Goal: Information Seeking & Learning: Learn about a topic

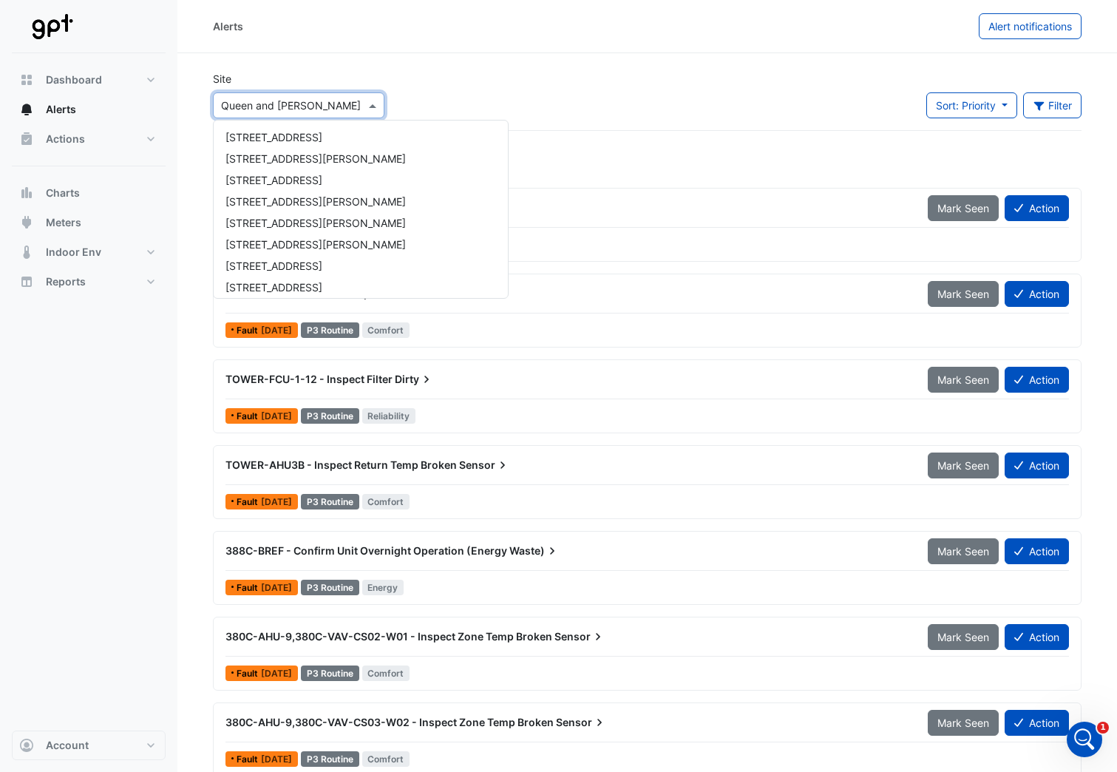
click at [373, 105] on span at bounding box center [374, 106] width 18 height 16
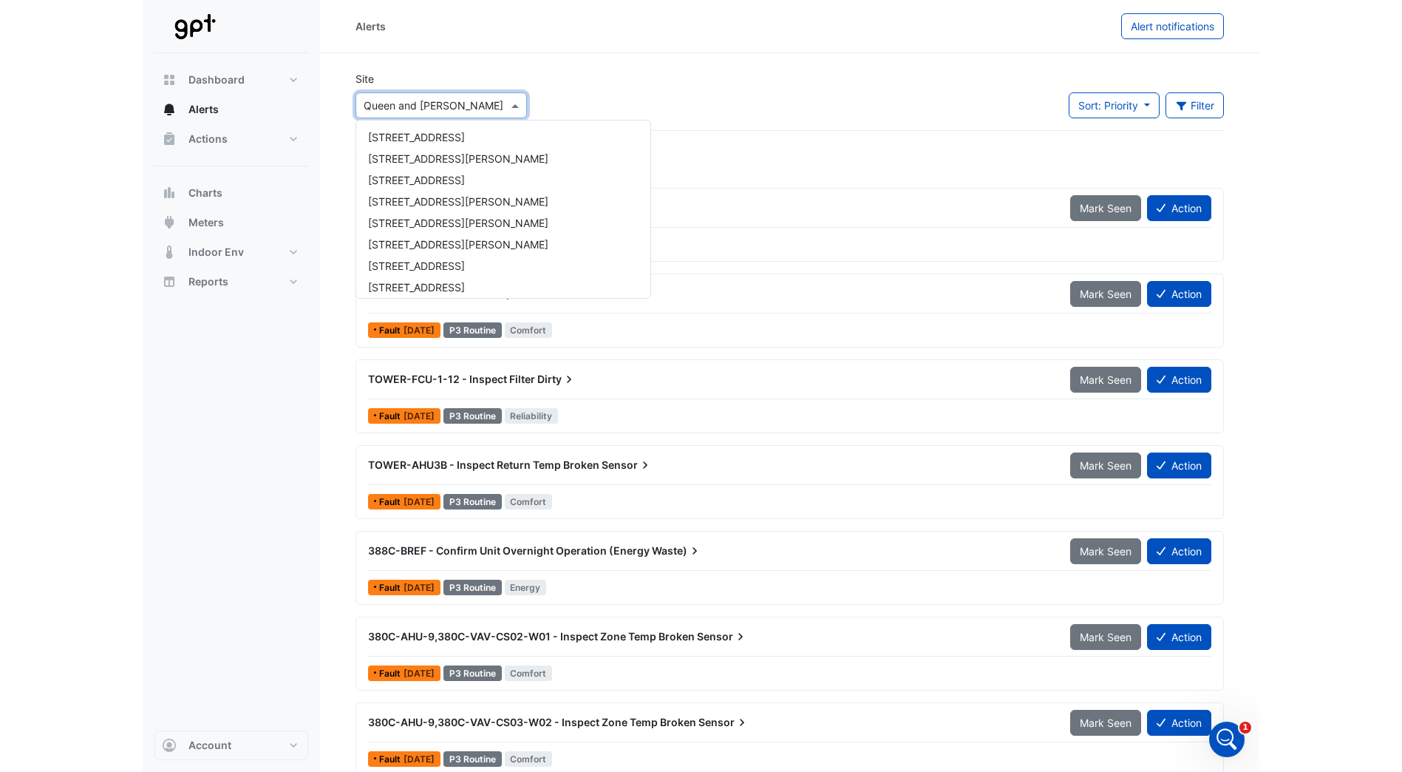
scroll to position [349, 0]
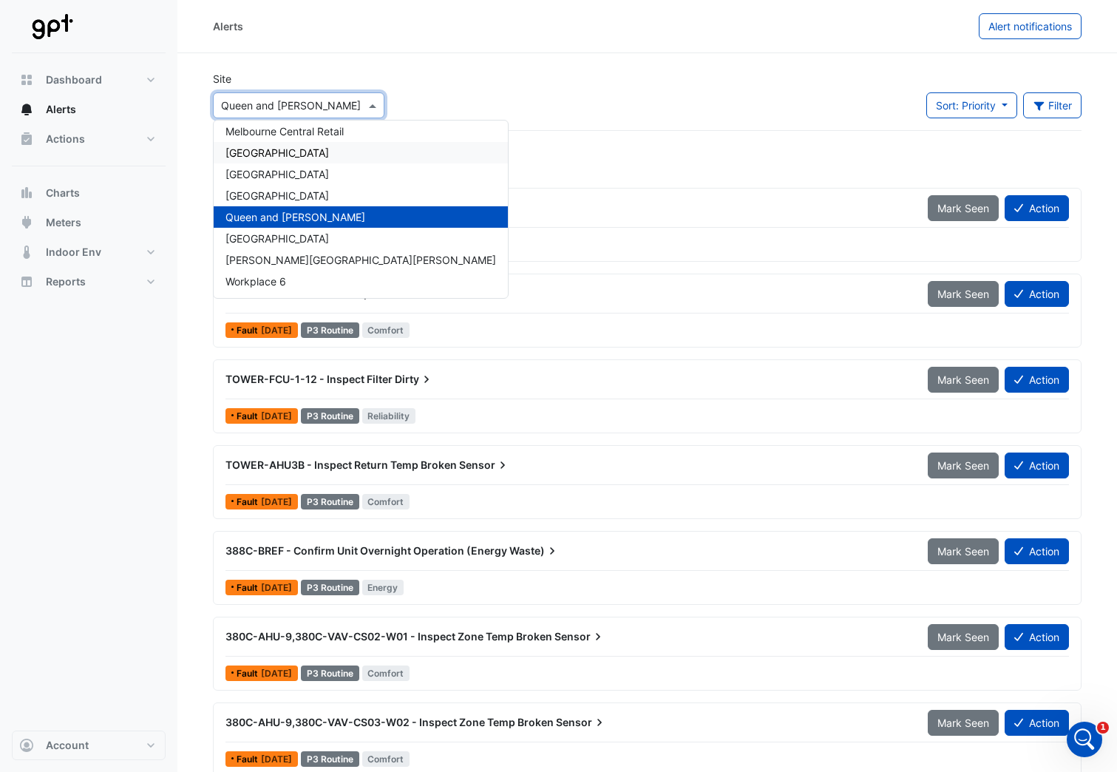
click at [329, 149] on span "[GEOGRAPHIC_DATA]" at bounding box center [276, 152] width 103 height 13
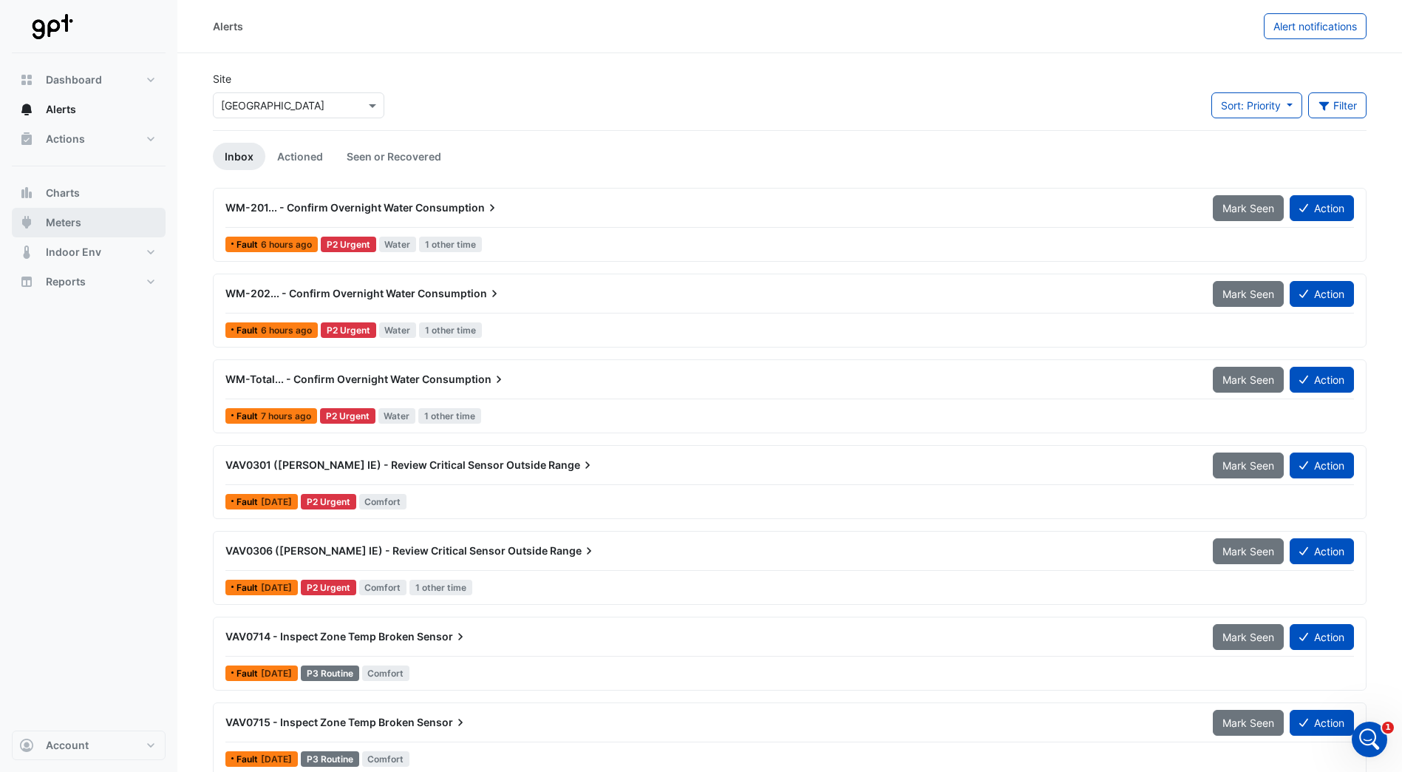
click at [82, 220] on button "Meters" at bounding box center [89, 223] width 154 height 30
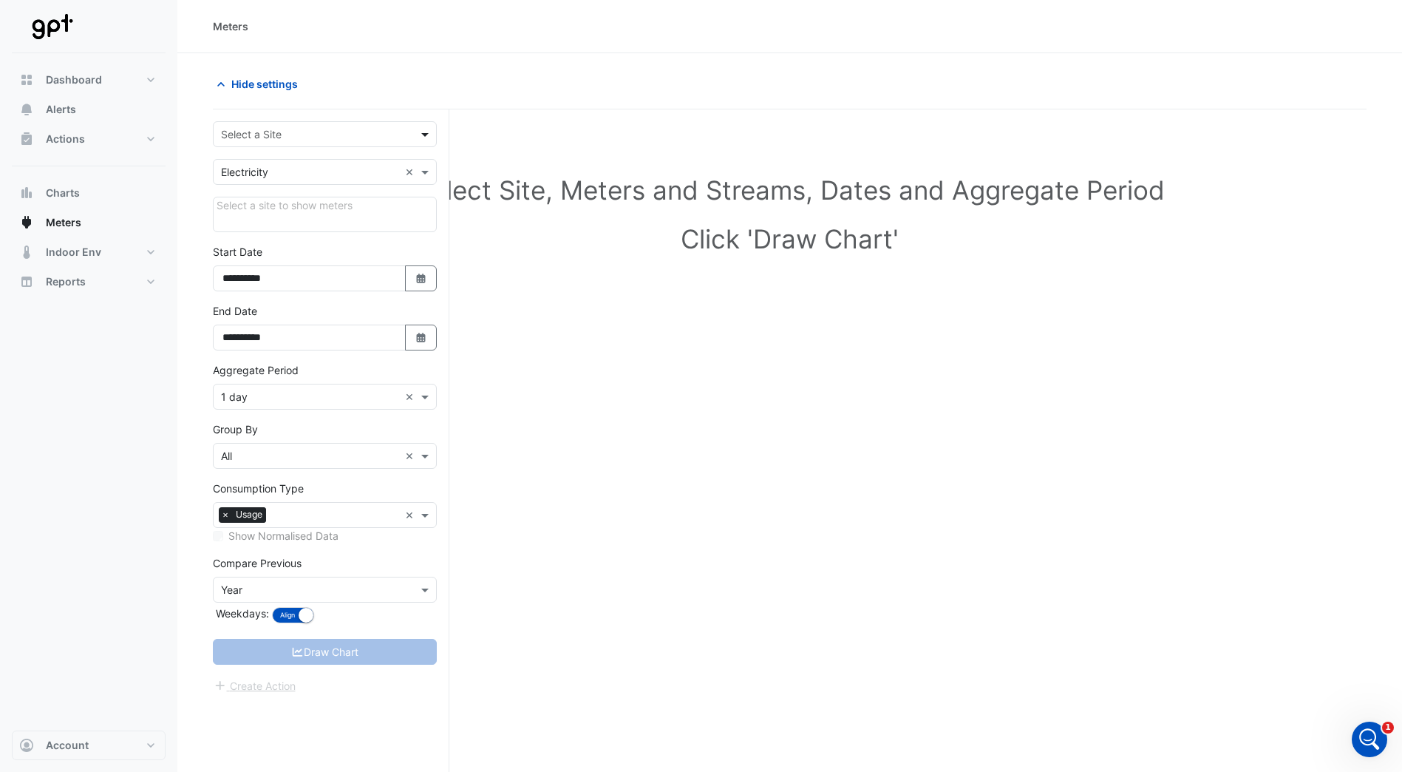
click at [425, 133] on span at bounding box center [427, 134] width 18 height 16
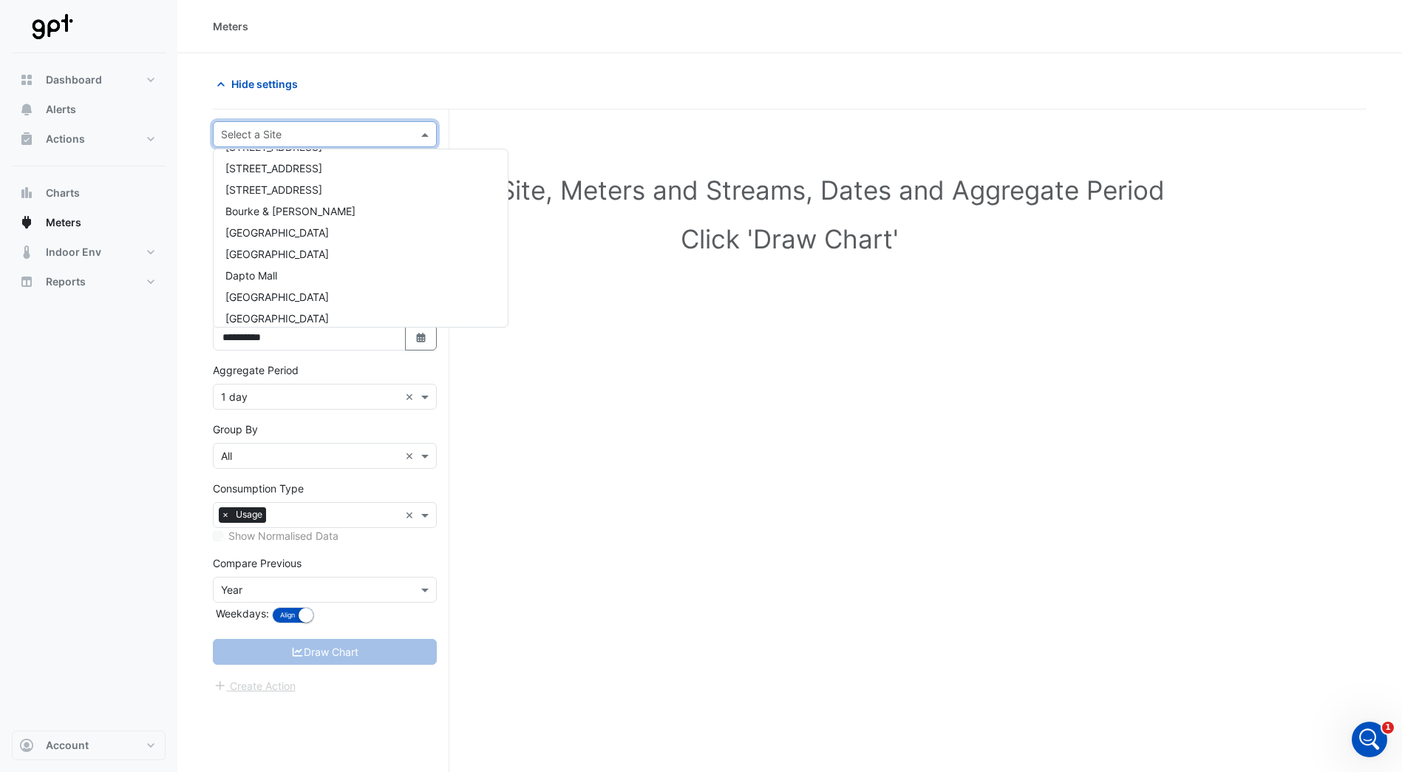
scroll to position [222, 0]
click at [313, 306] on span "[GEOGRAPHIC_DATA]" at bounding box center [276, 308] width 103 height 13
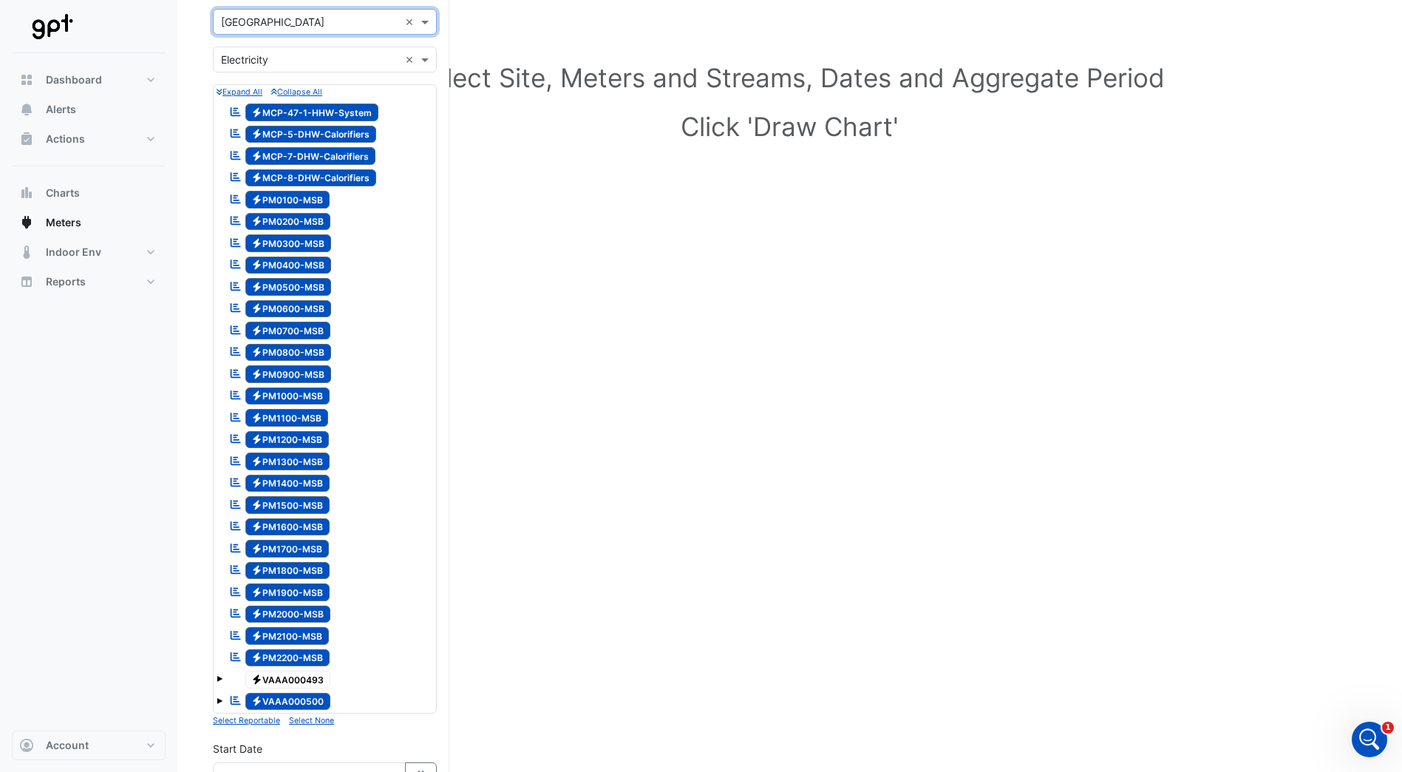
scroll to position [148, 0]
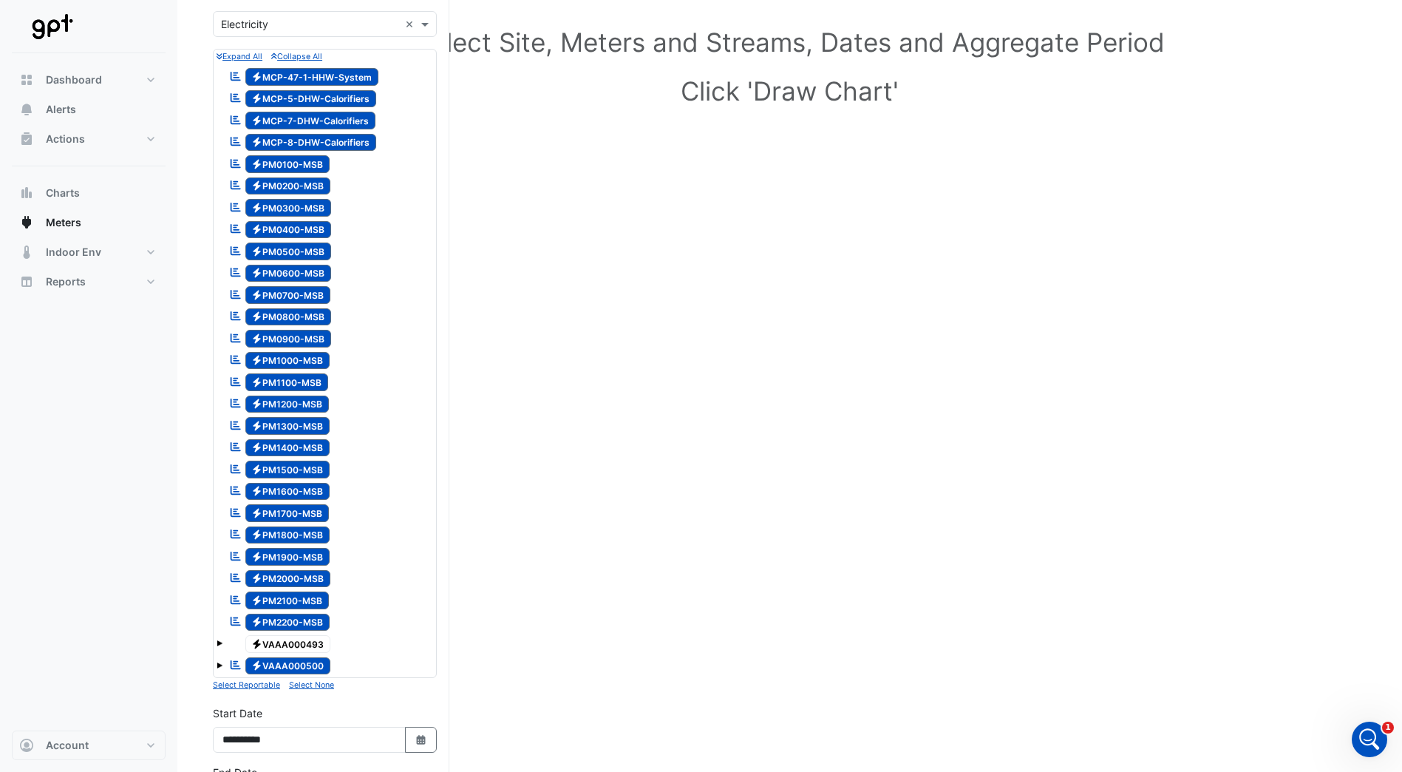
click at [219, 645] on span at bounding box center [220, 643] width 6 height 6
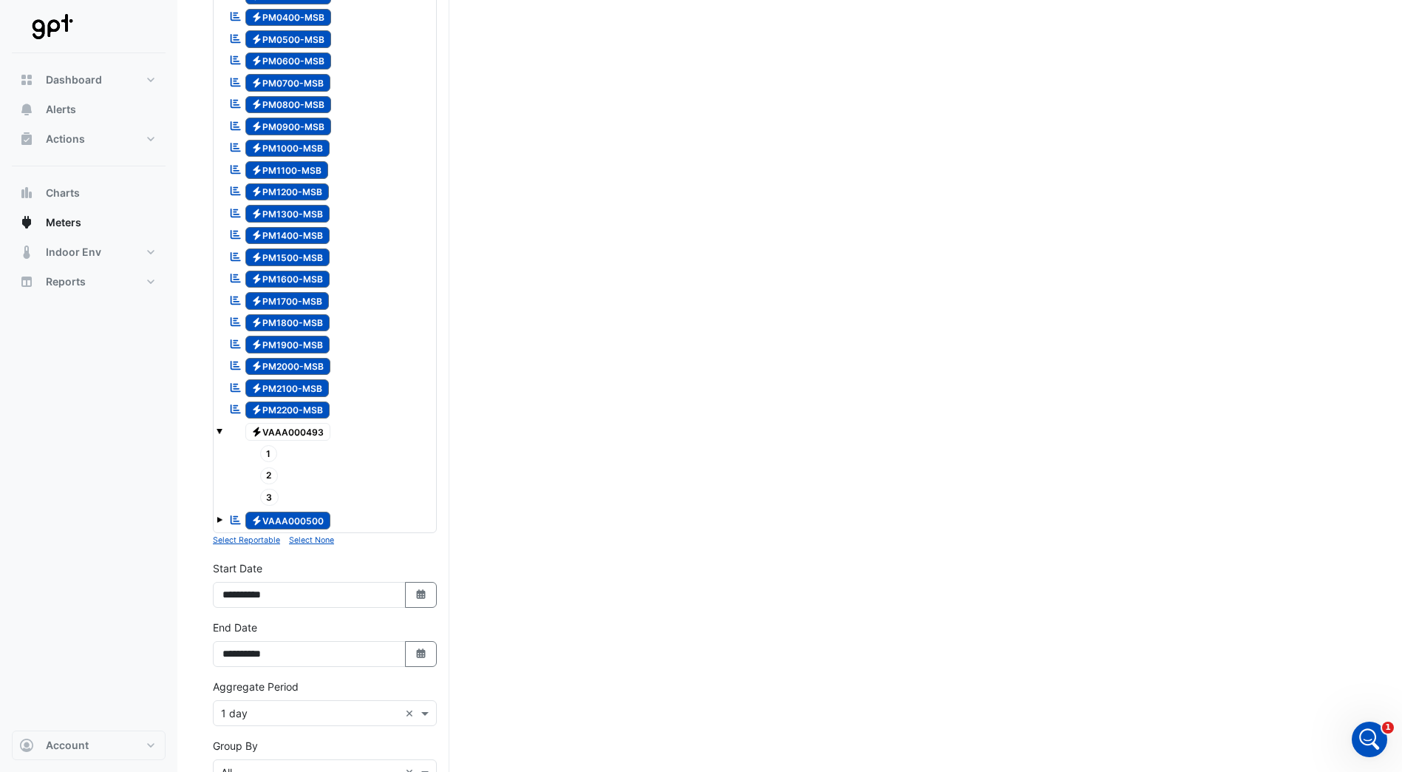
scroll to position [370, 0]
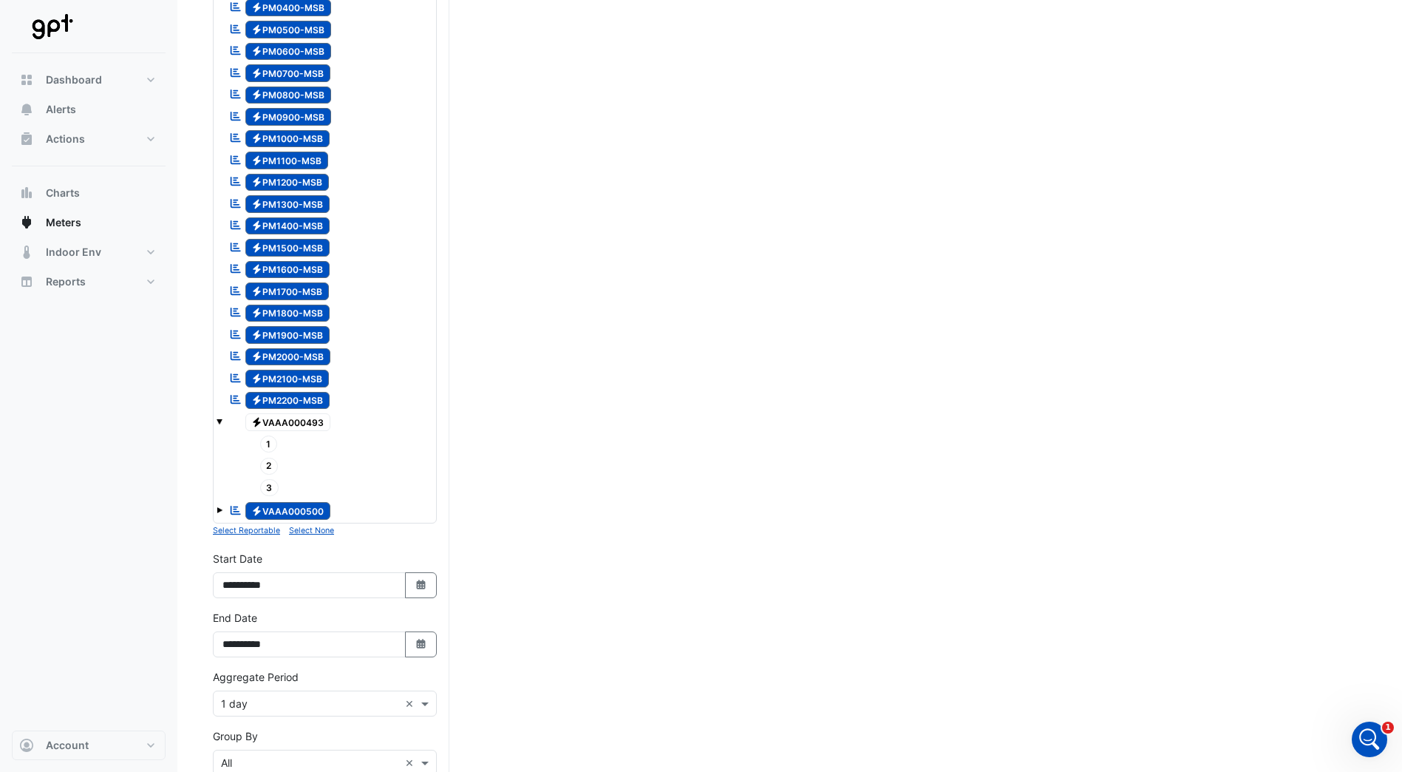
click at [220, 512] on span at bounding box center [220, 510] width 6 height 6
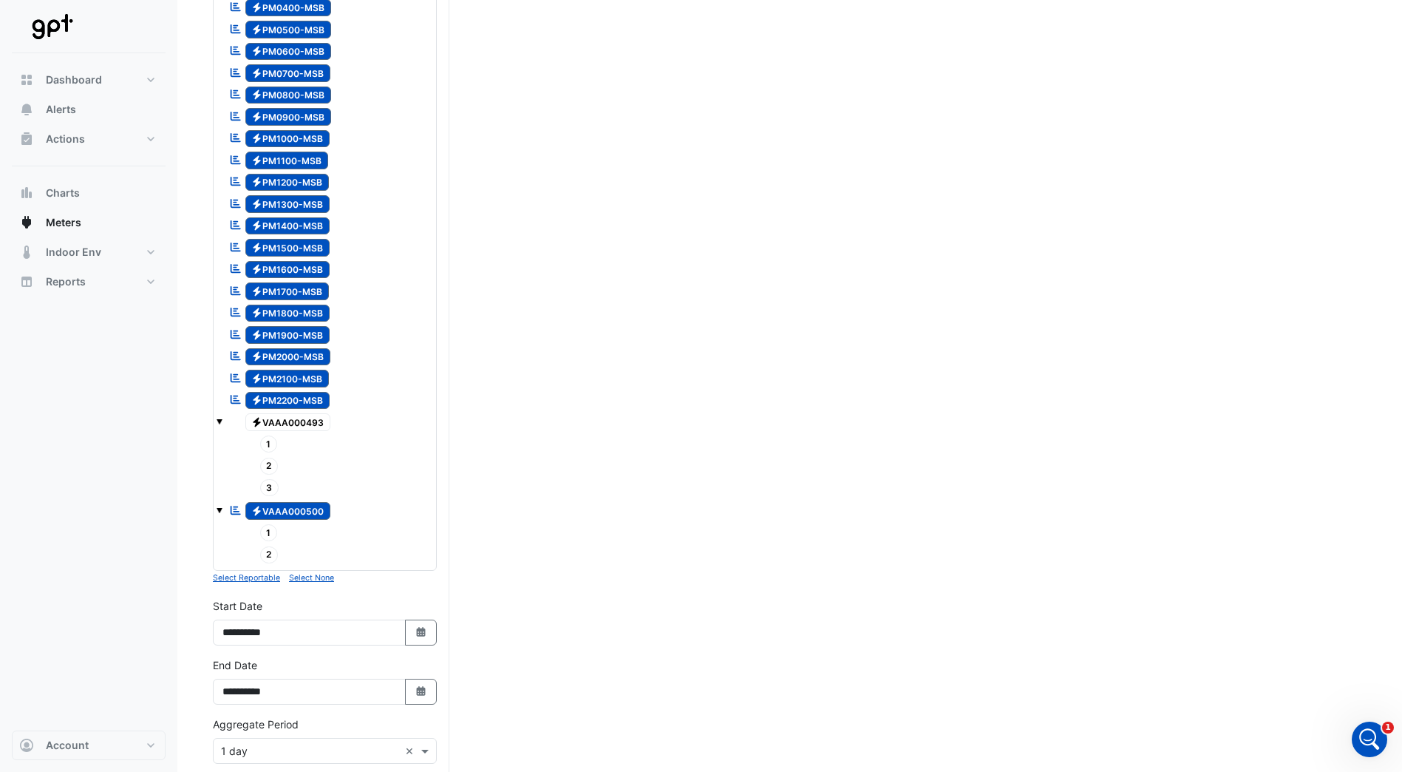
click at [292, 421] on span "Electricity VAAA000493" at bounding box center [288, 422] width 86 height 18
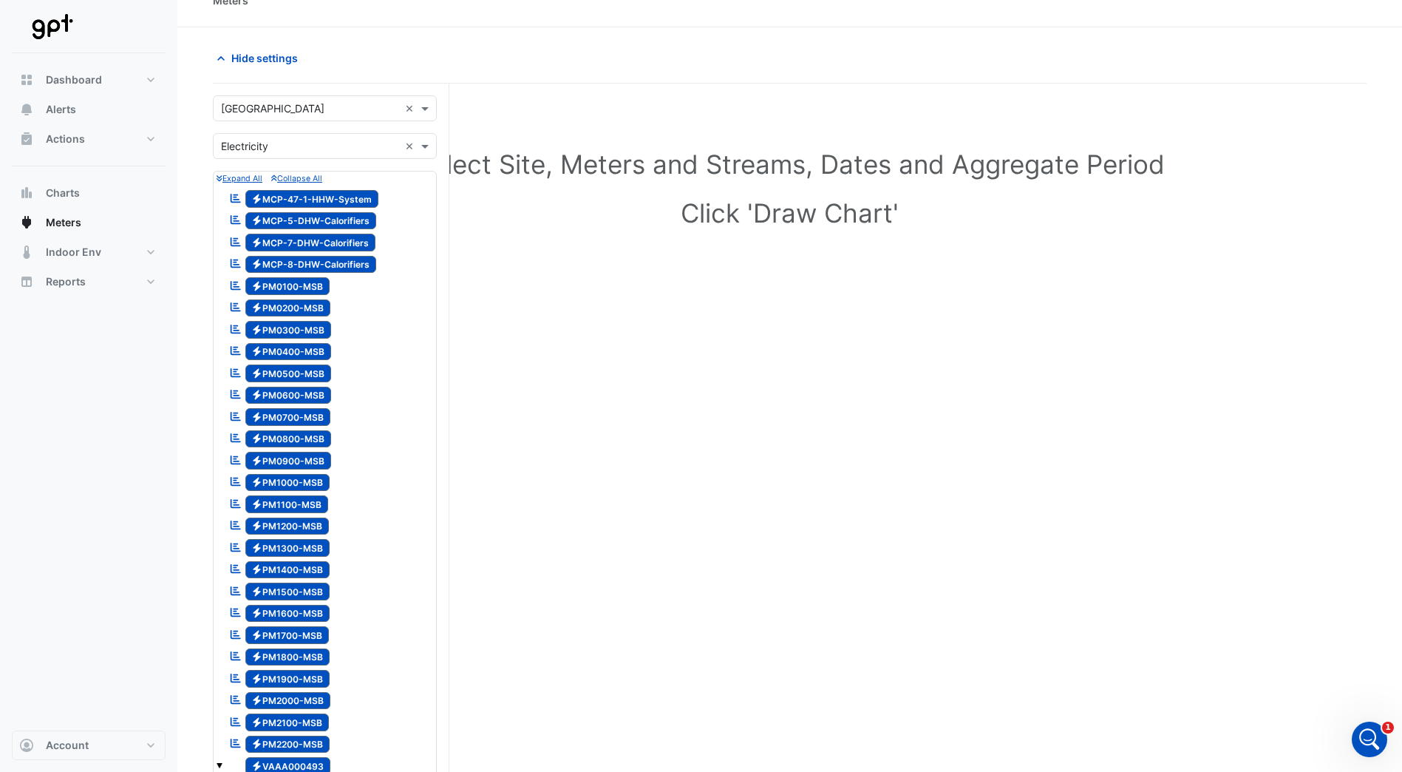
scroll to position [0, 0]
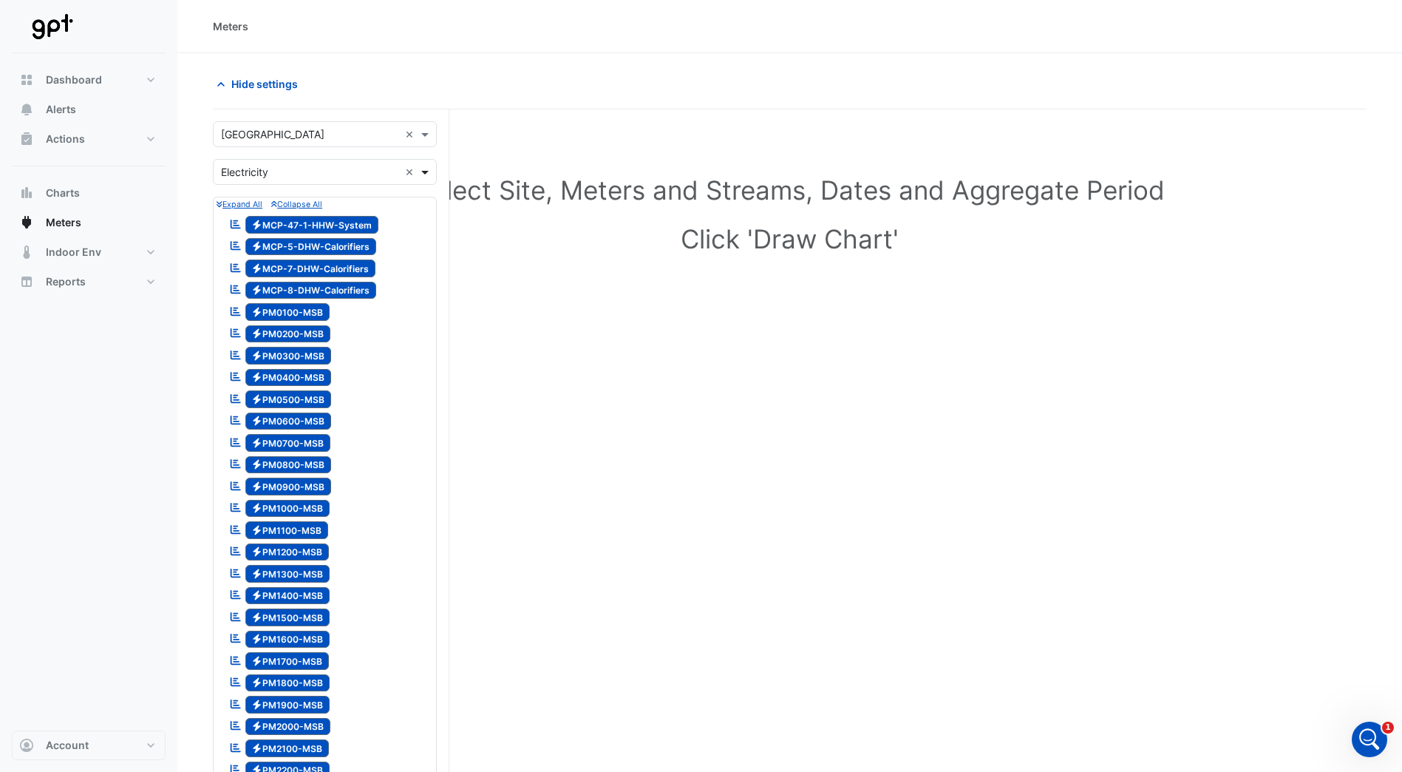
click at [422, 172] on span at bounding box center [427, 172] width 18 height 16
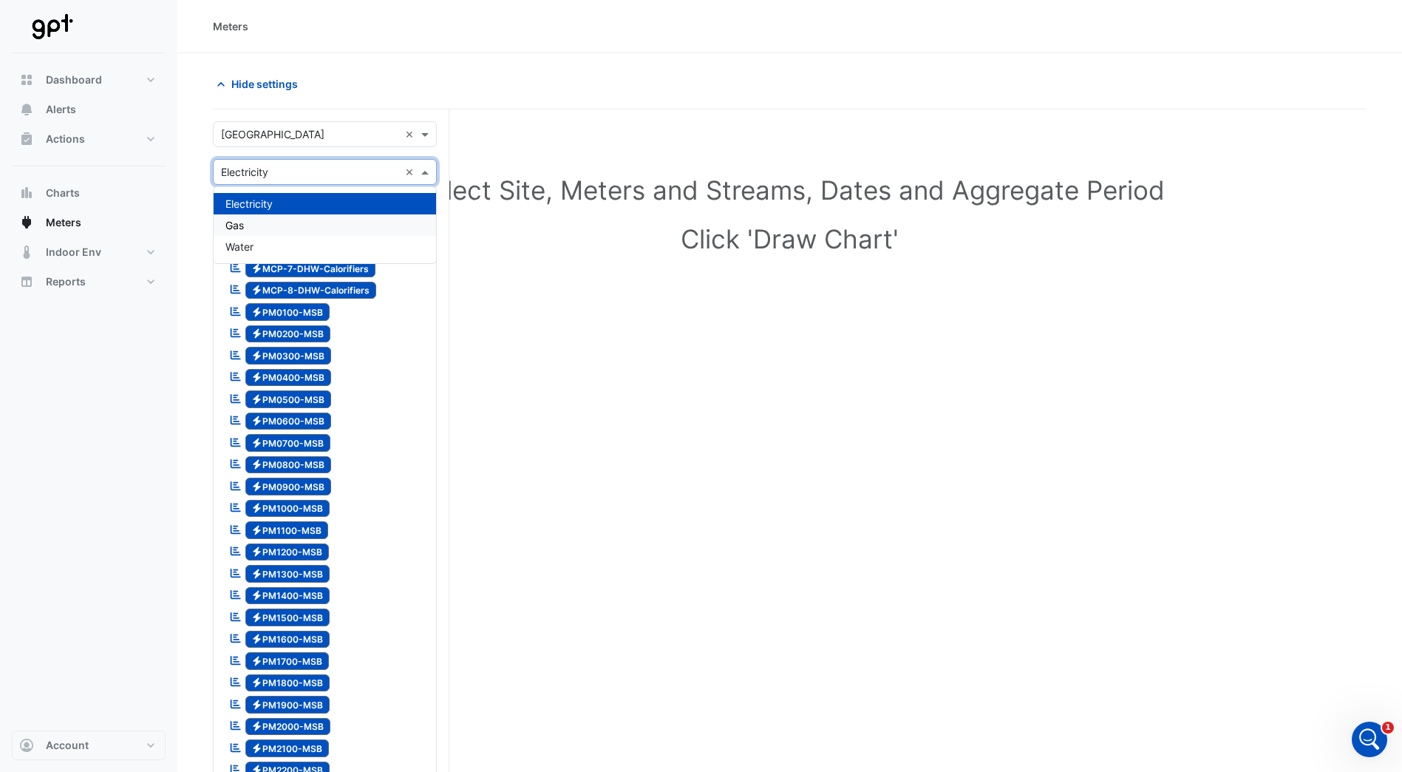
click at [257, 223] on div "Gas" at bounding box center [325, 224] width 223 height 21
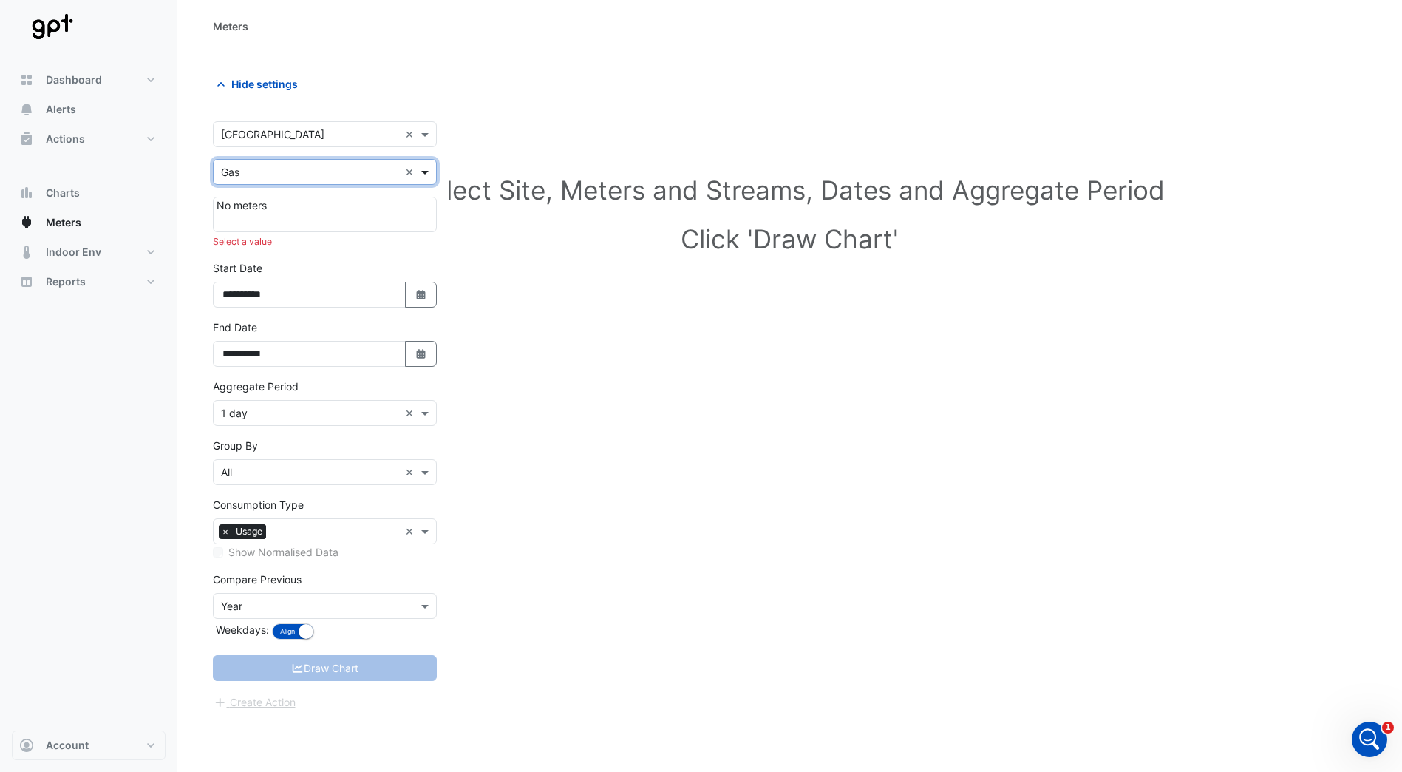
click at [428, 172] on span at bounding box center [427, 172] width 18 height 16
click at [351, 248] on div "Water" at bounding box center [325, 246] width 223 height 21
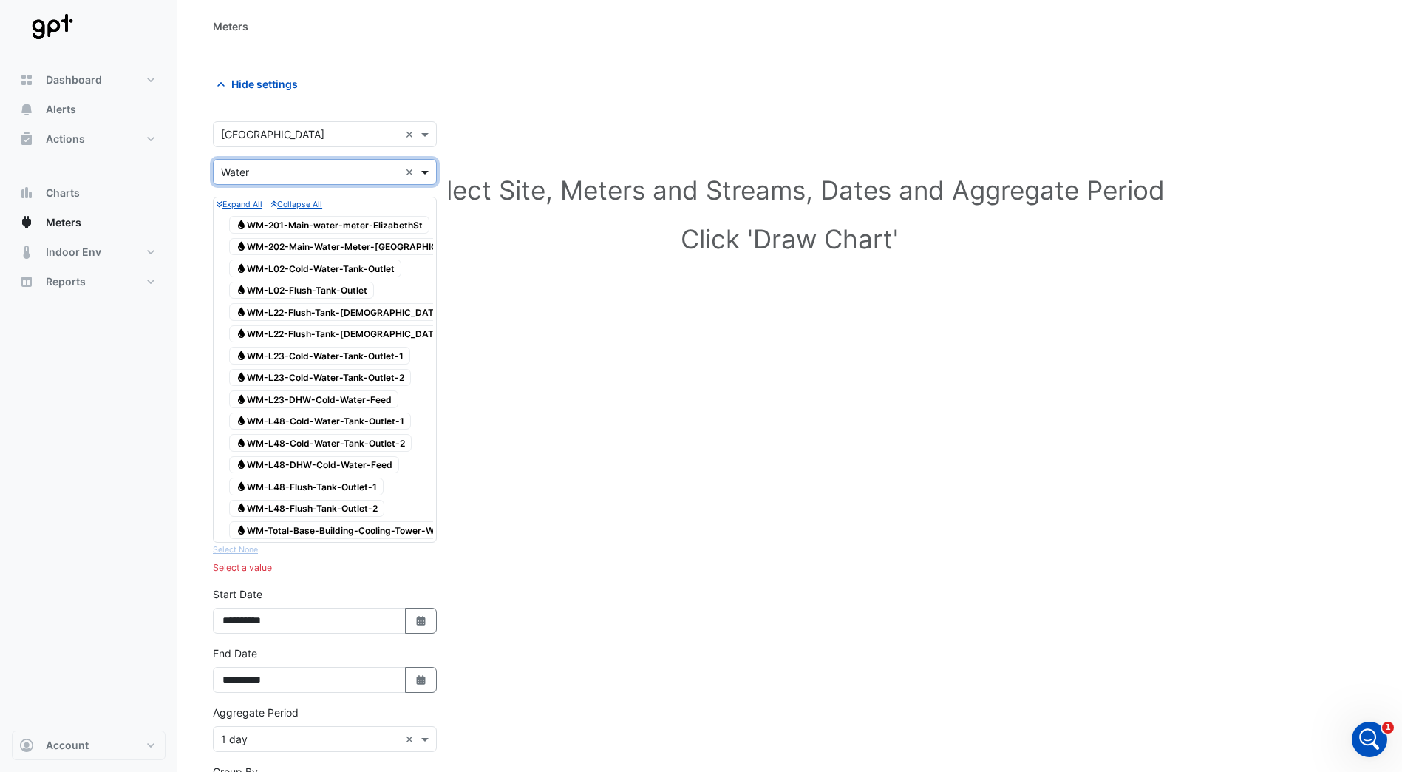
click at [421, 169] on span at bounding box center [427, 172] width 18 height 16
click at [315, 200] on div "Electricity" at bounding box center [325, 203] width 223 height 21
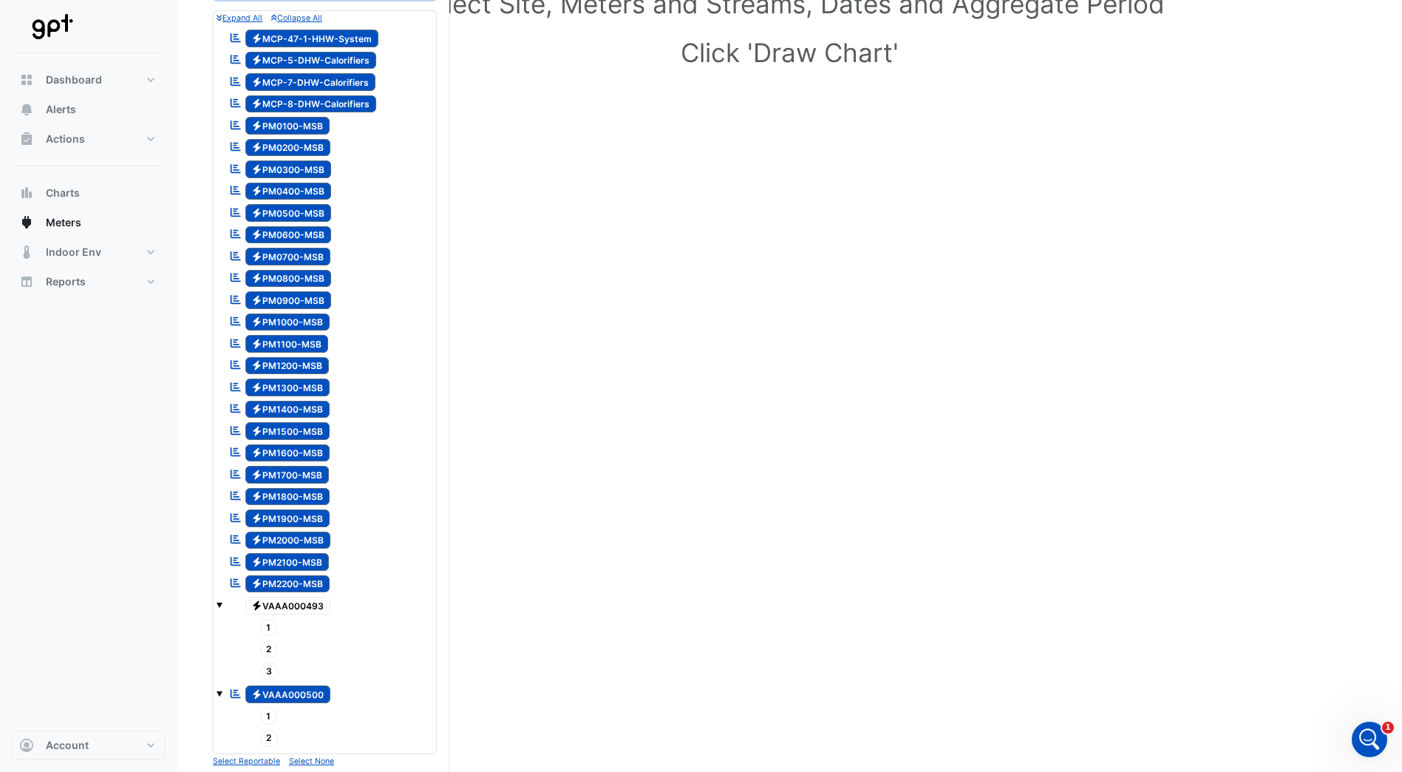
scroll to position [222, 0]
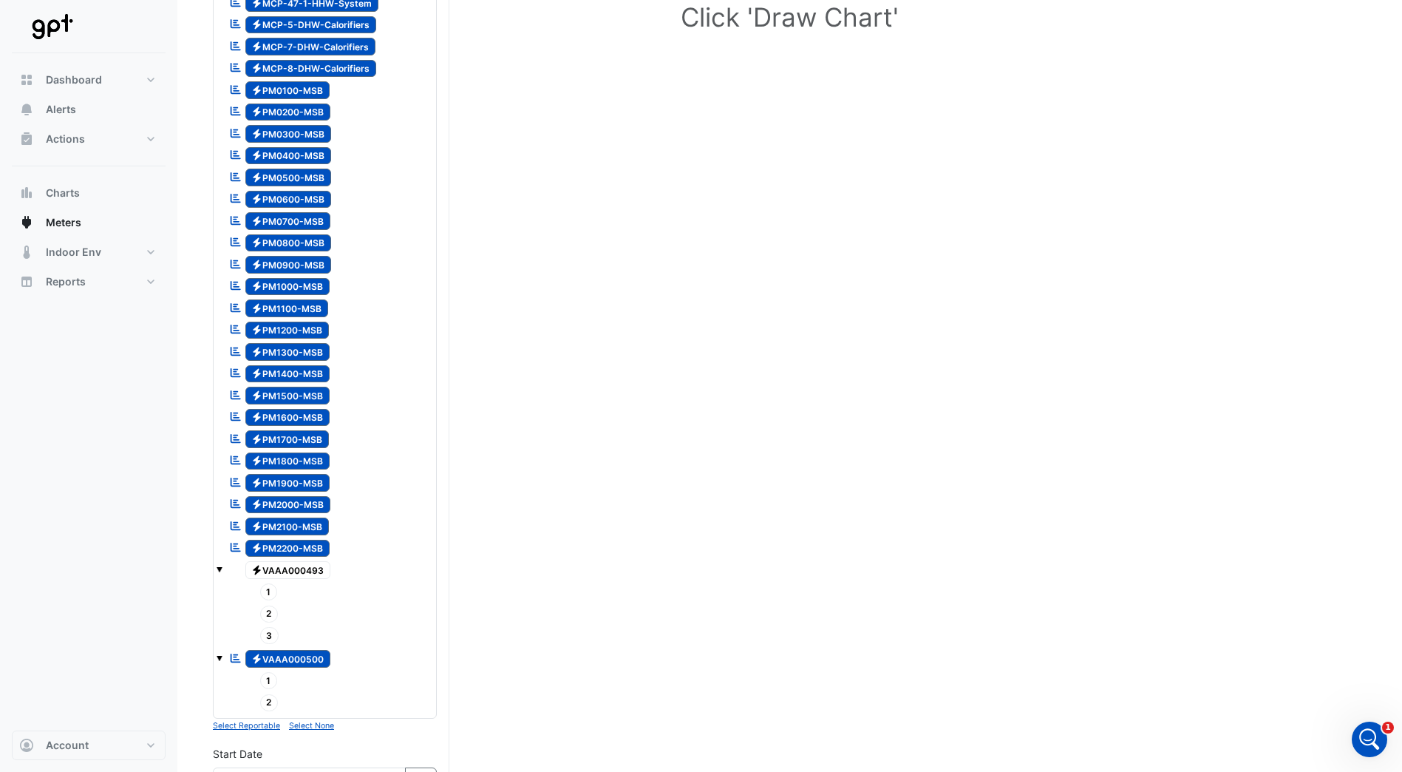
click at [221, 567] on span at bounding box center [220, 569] width 6 height 6
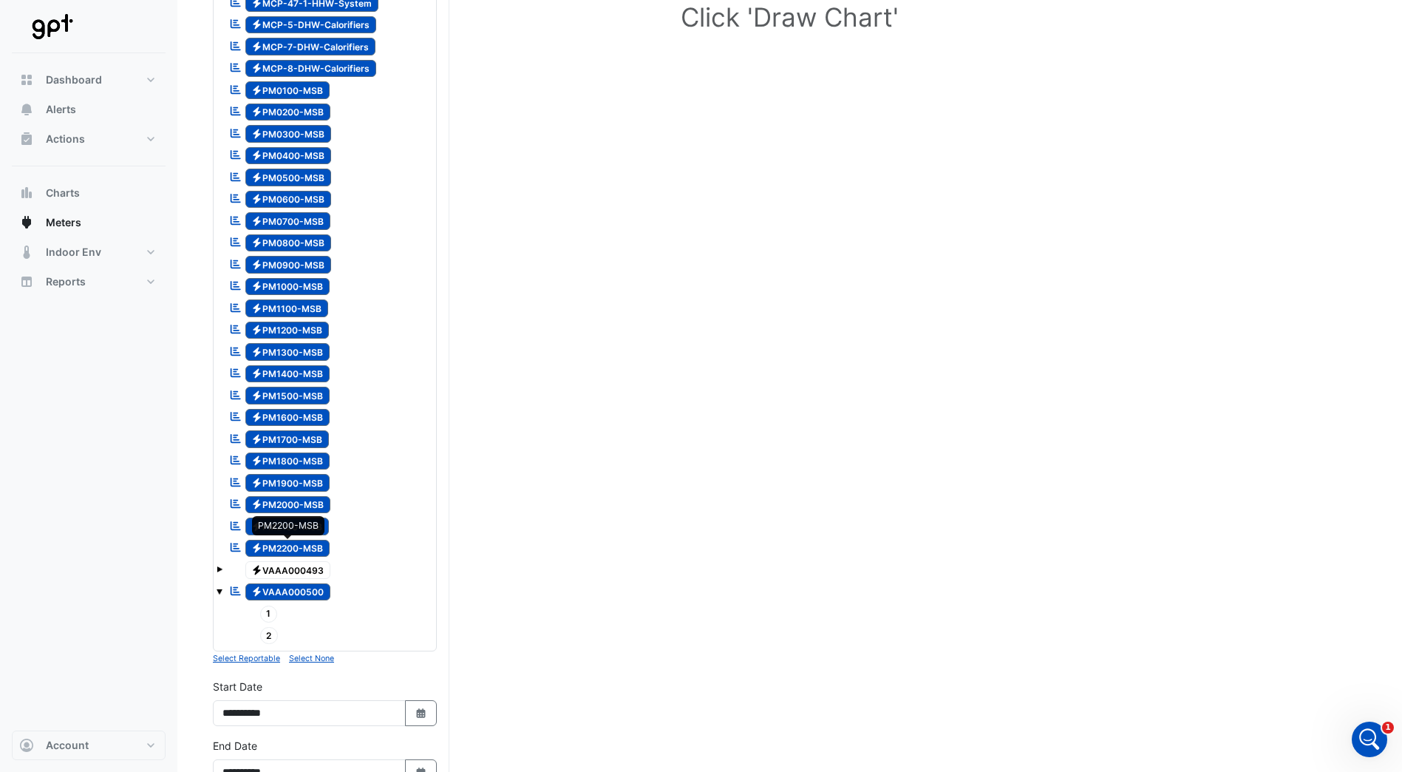
click at [275, 546] on span "Electricity PM2200-MSB" at bounding box center [287, 549] width 85 height 18
click at [276, 566] on span "Electricity VAAA000493" at bounding box center [288, 570] width 86 height 18
click at [293, 546] on span "Electricity PM2200-MSB" at bounding box center [287, 549] width 85 height 18
click at [222, 593] on span at bounding box center [220, 591] width 6 height 6
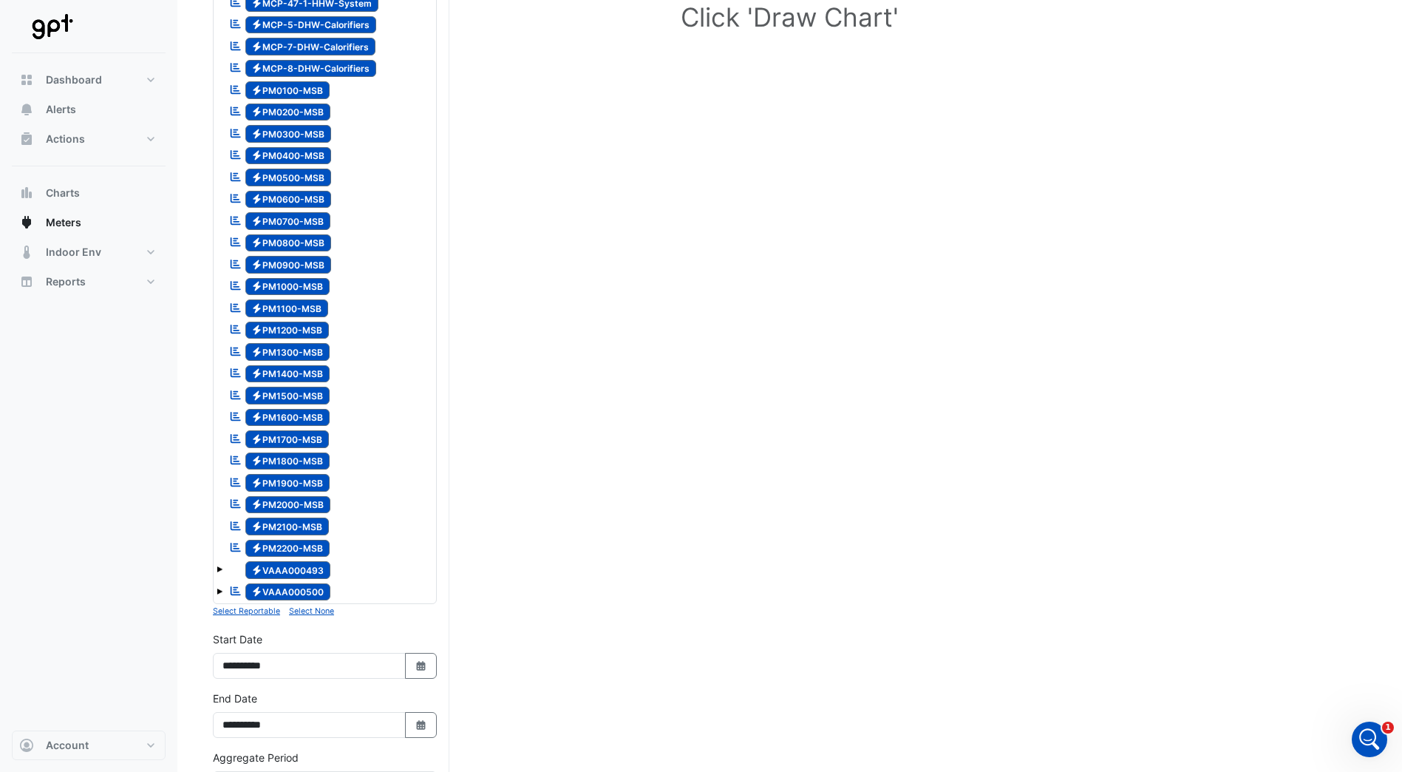
click at [74, 525] on div "Dashboard Portfolio Ratings Performance Alerts Actions Site Manager Charts" at bounding box center [89, 391] width 154 height 677
click at [75, 109] on span "Alerts" at bounding box center [61, 109] width 30 height 15
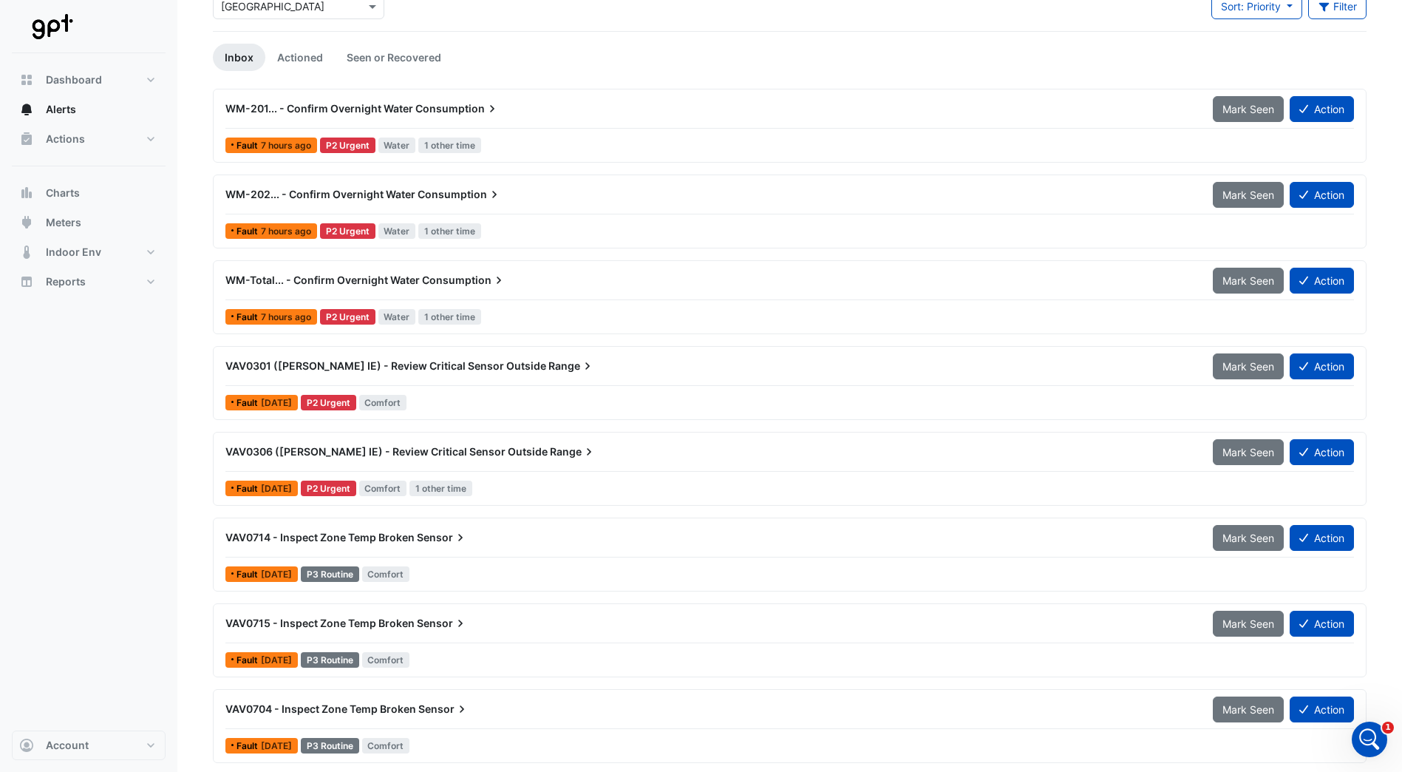
scroll to position [148, 0]
